Goal: Task Accomplishment & Management: Manage account settings

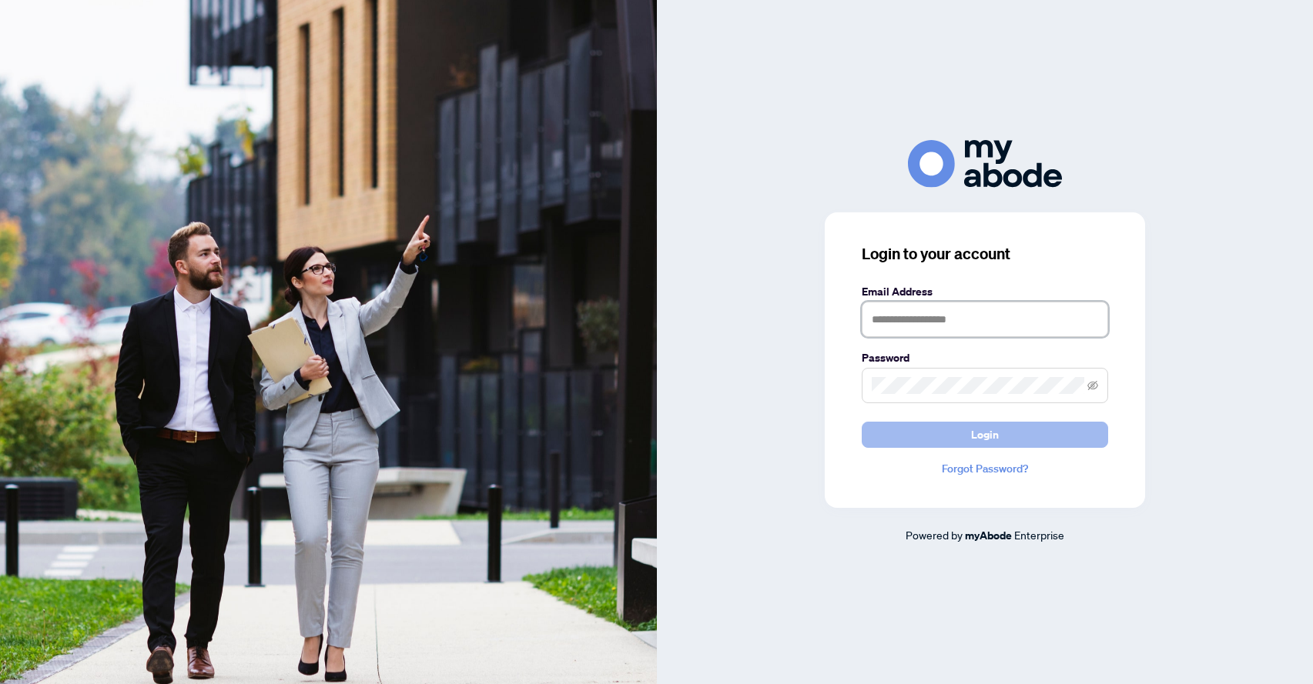
type input "**********"
click at [925, 425] on button "Login" at bounding box center [984, 435] width 246 height 26
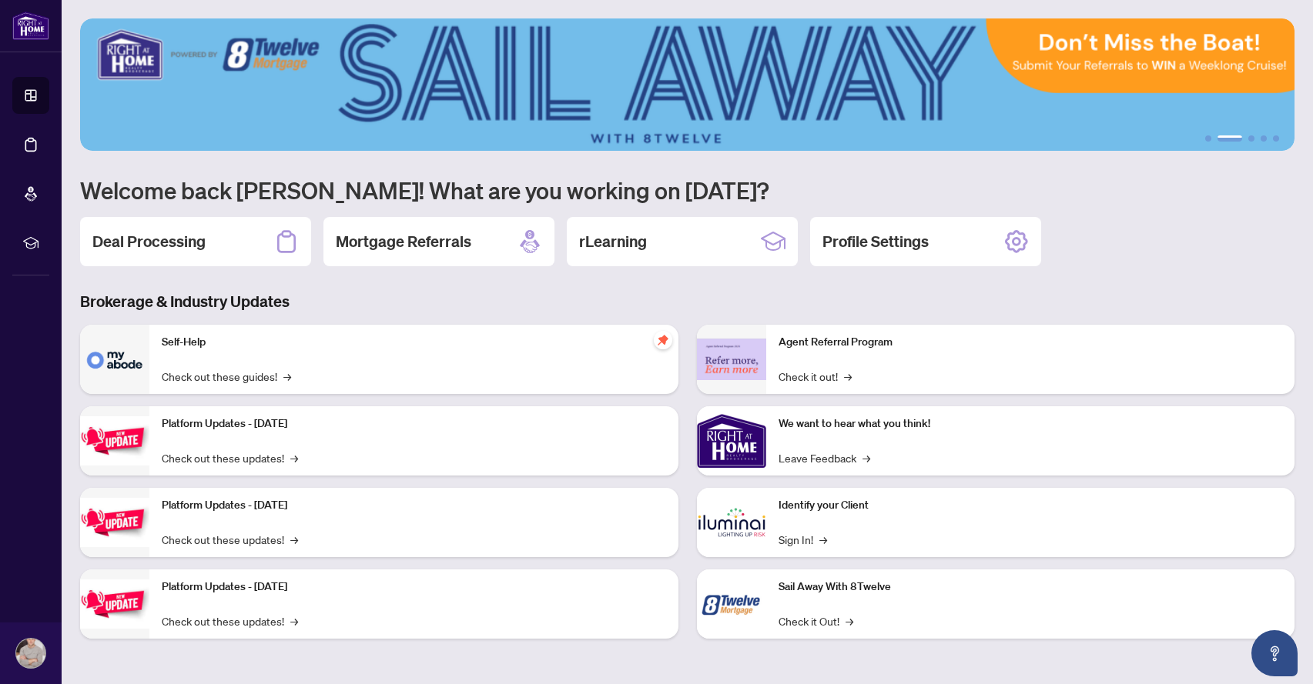
click at [243, 239] on div "Deal Processing" at bounding box center [195, 241] width 231 height 49
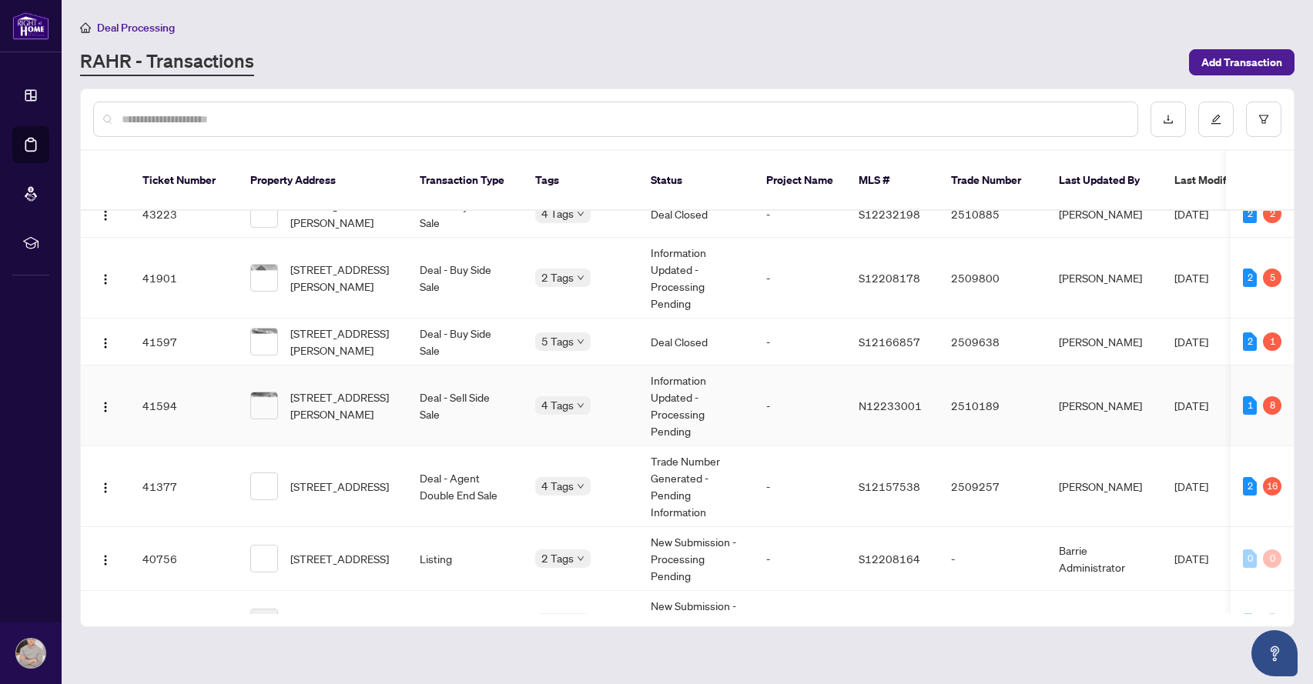
scroll to position [809, 0]
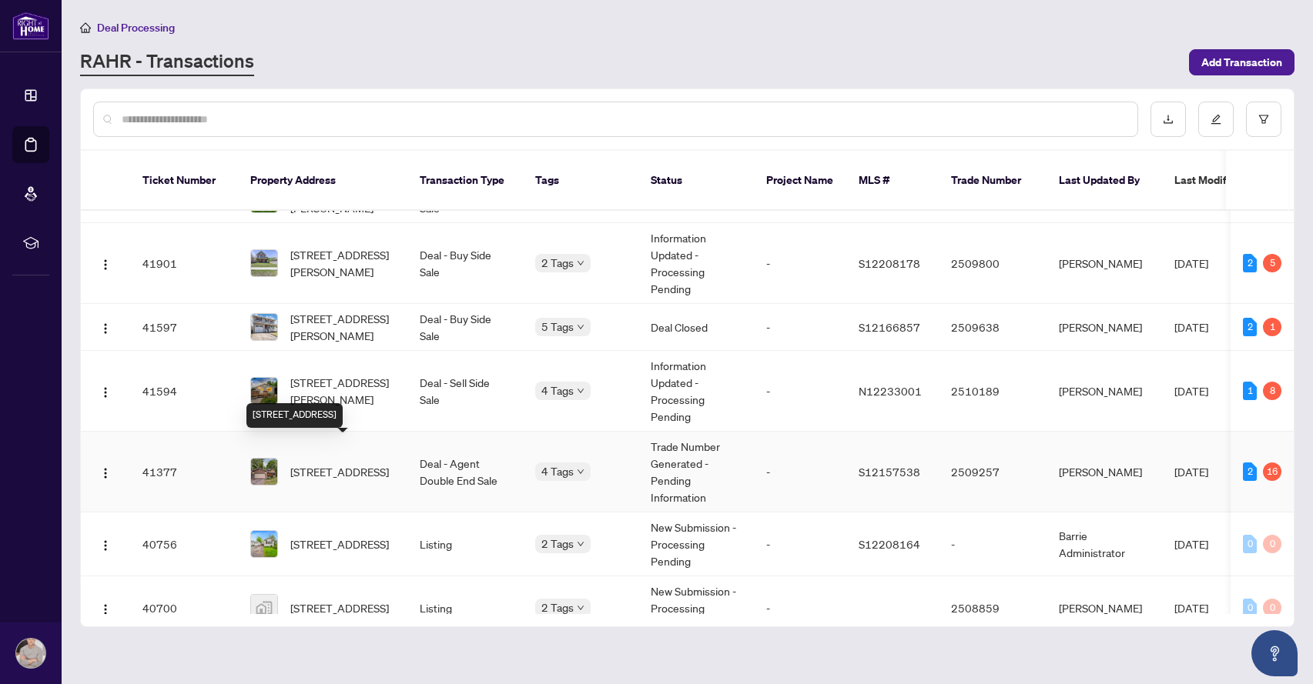
click at [316, 463] on span "[STREET_ADDRESS]" at bounding box center [339, 471] width 99 height 17
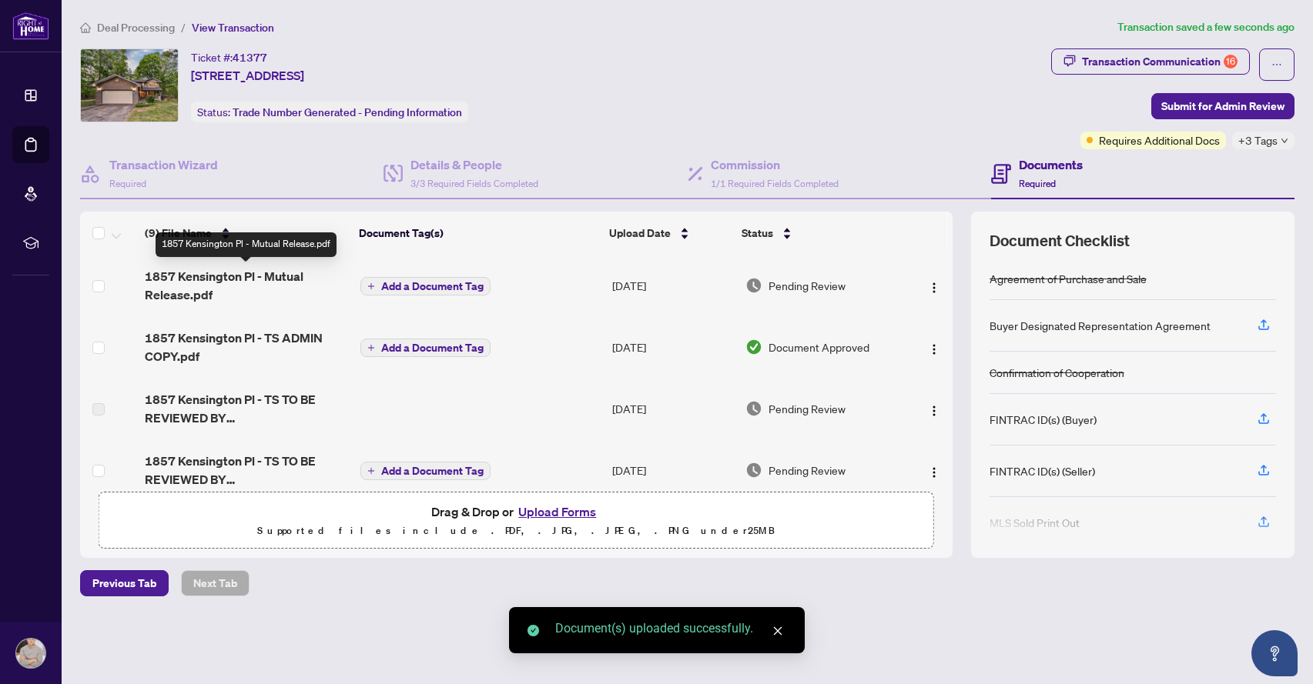
click at [199, 276] on span "1857 Kensington Pl - Mutual Release.pdf" at bounding box center [246, 285] width 202 height 37
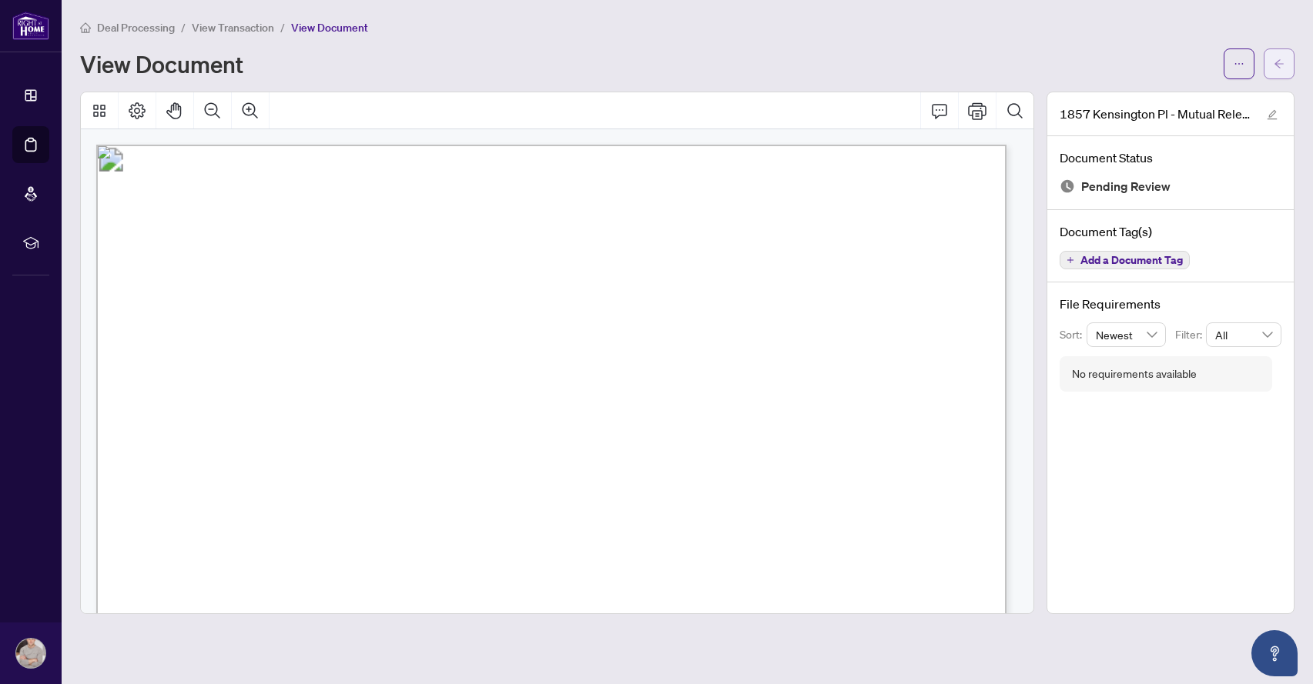
click at [1283, 52] on span "button" at bounding box center [1278, 64] width 11 height 25
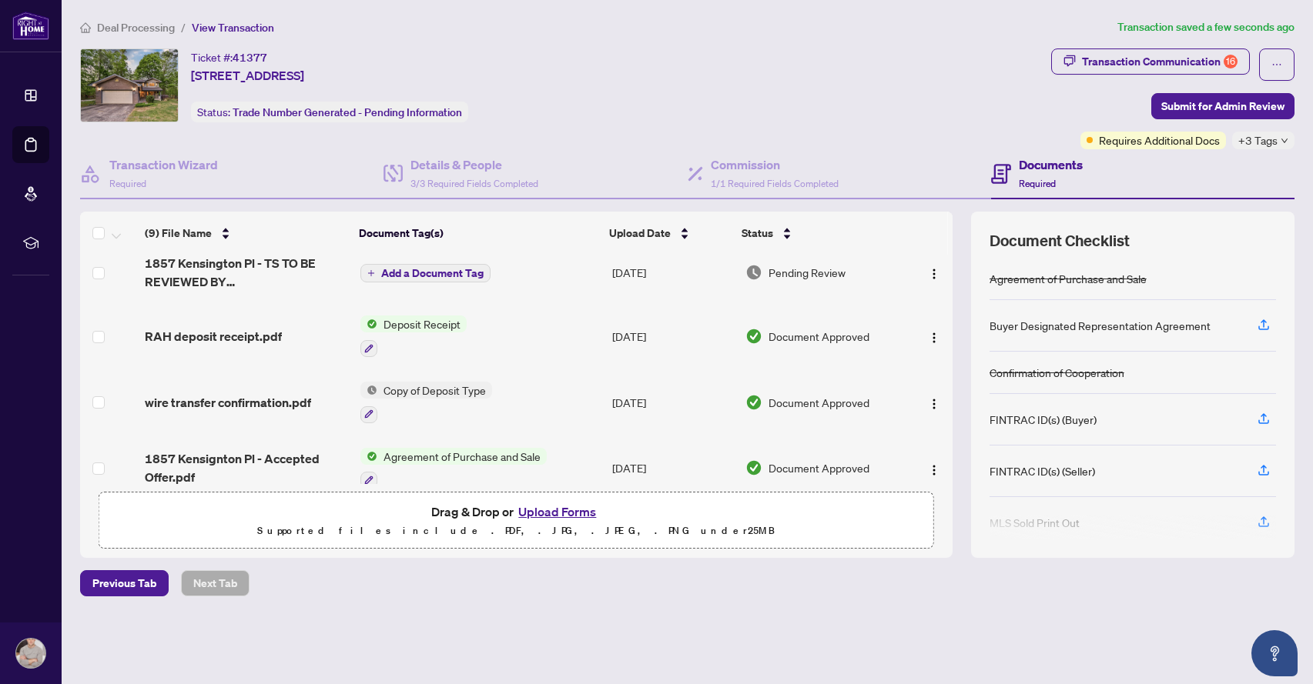
scroll to position [350, 0]
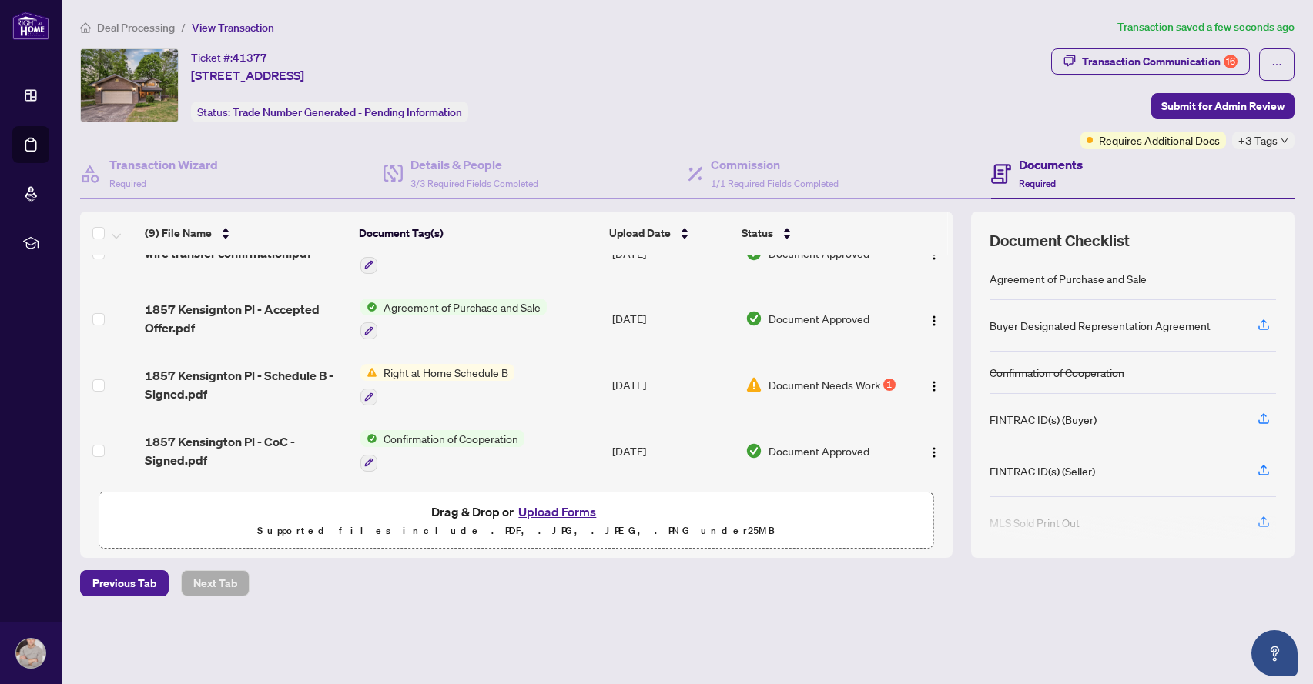
click at [524, 373] on td "Right at Home Schedule B" at bounding box center [480, 385] width 253 height 66
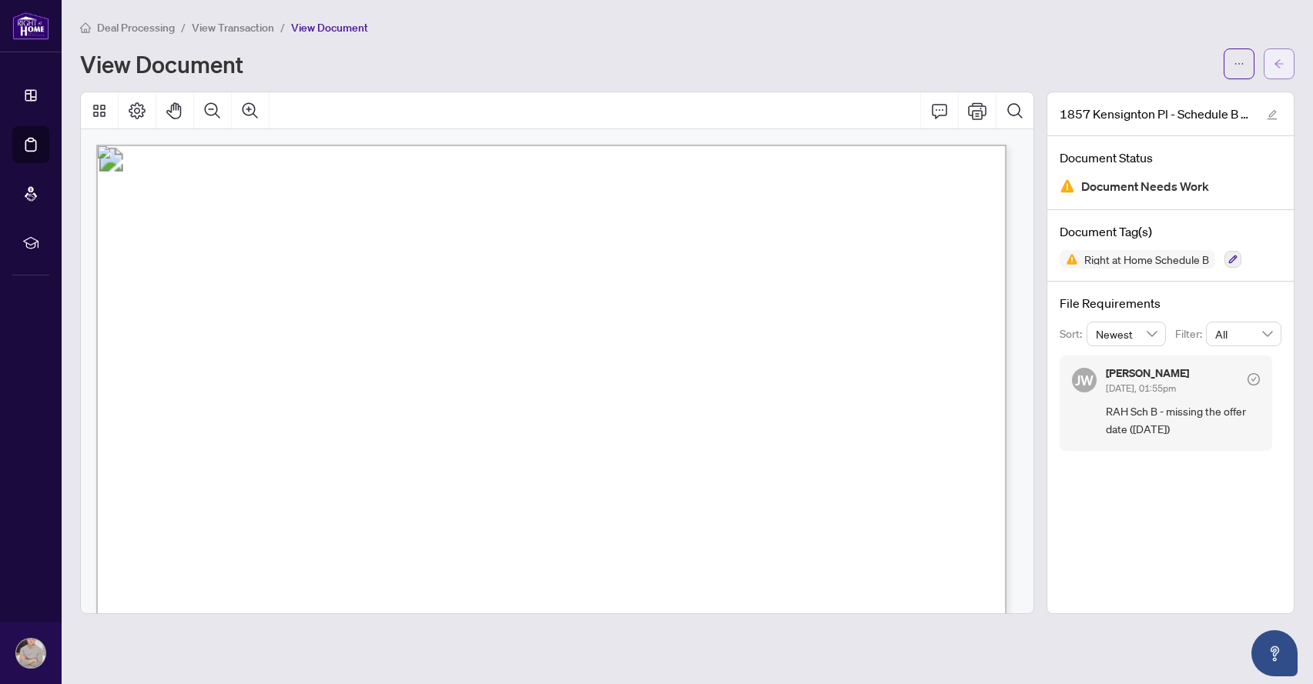
click at [1283, 74] on span "button" at bounding box center [1278, 64] width 11 height 25
